Goal: Task Accomplishment & Management: Manage account settings

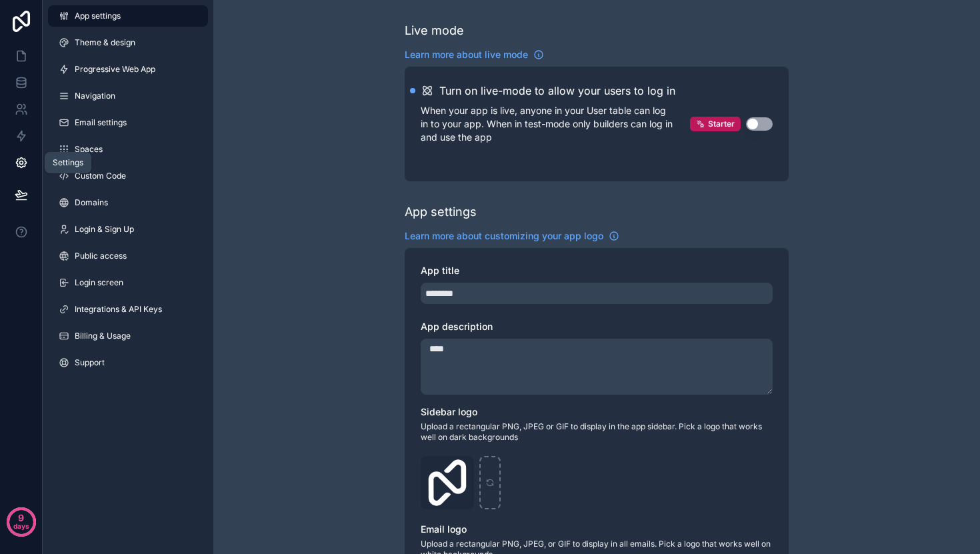
click at [19, 172] on link at bounding box center [21, 162] width 42 height 27
click at [145, 255] on link "Public access" at bounding box center [128, 255] width 160 height 21
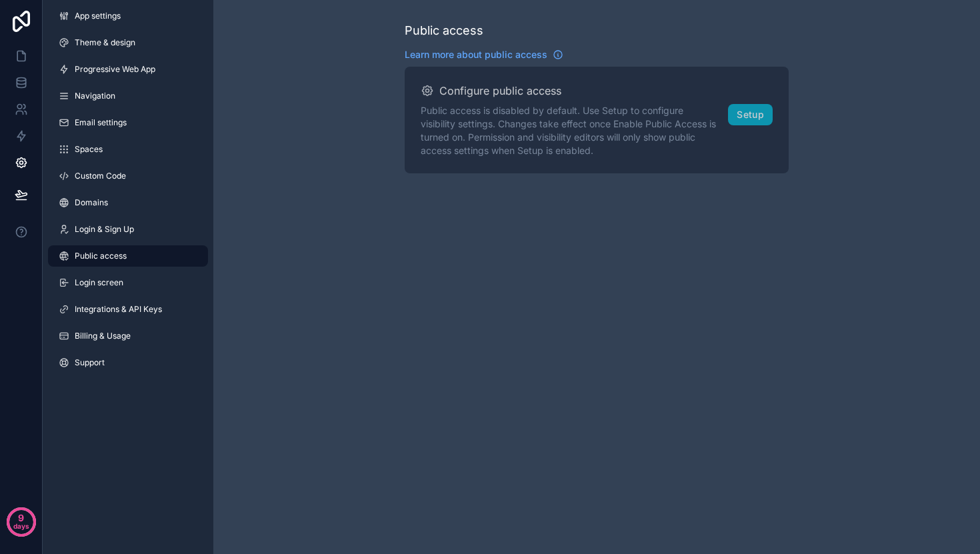
click at [159, 27] on div "App settings Theme & design Progressive Web App Navigation Email settings Space…" at bounding box center [128, 192] width 171 height 384
click at [119, 20] on span "App settings" at bounding box center [98, 16] width 46 height 11
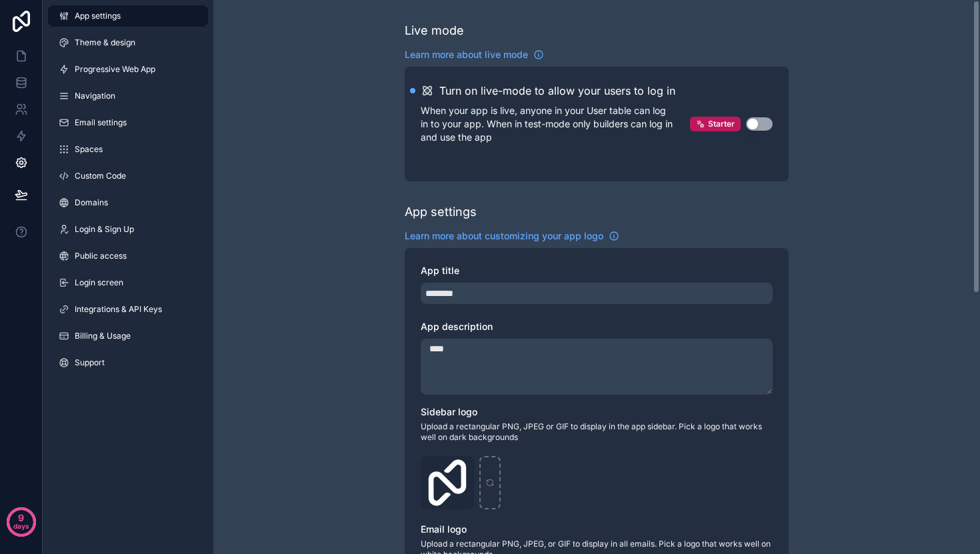
scroll to position [491, 0]
